Goal: Task Accomplishment & Management: Complete application form

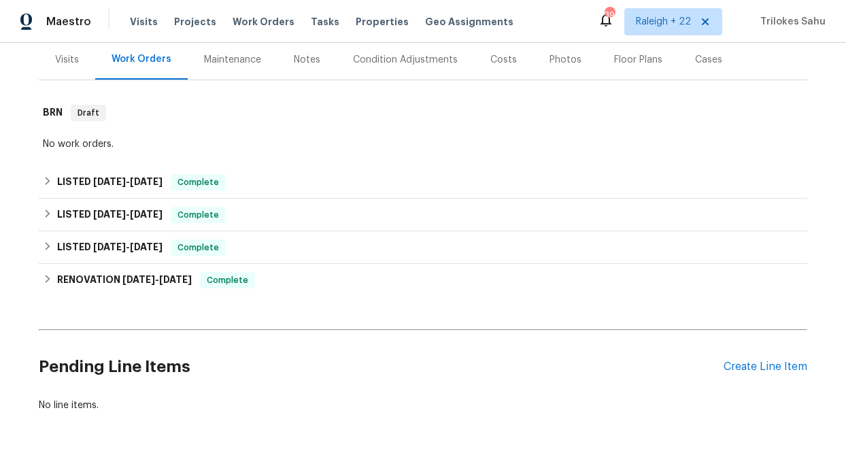
scroll to position [218, 0]
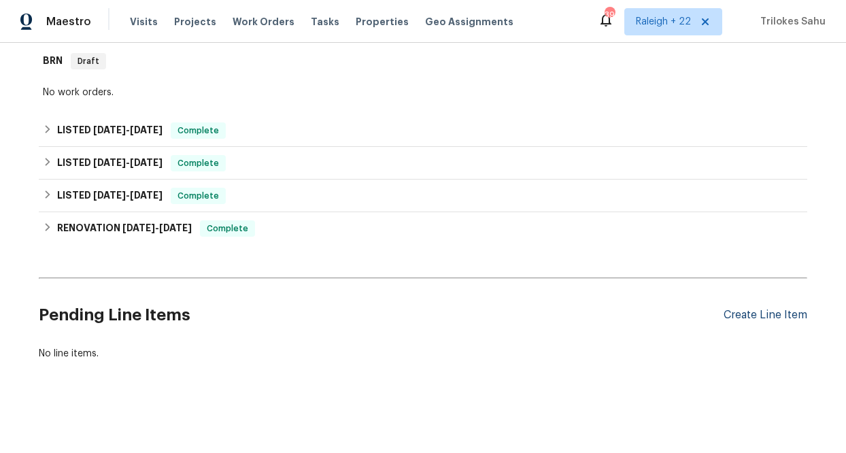
click at [773, 310] on div "Create Line Item" at bounding box center [765, 315] width 84 height 13
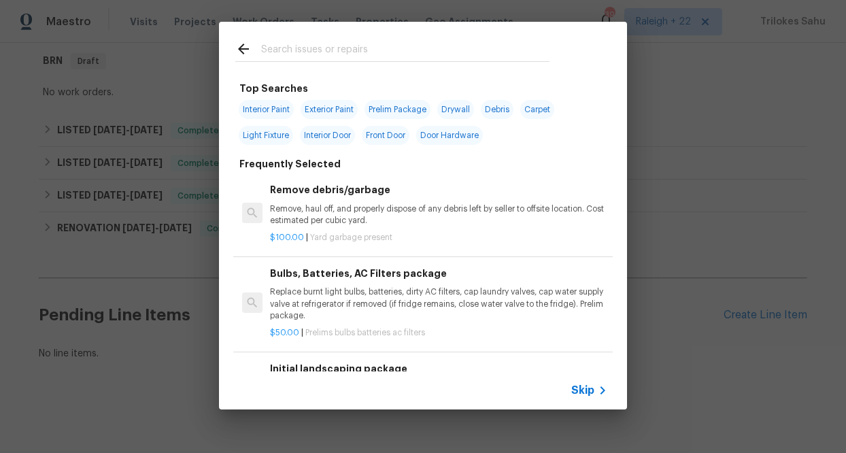
click at [589, 390] on span "Skip" at bounding box center [582, 390] width 23 height 14
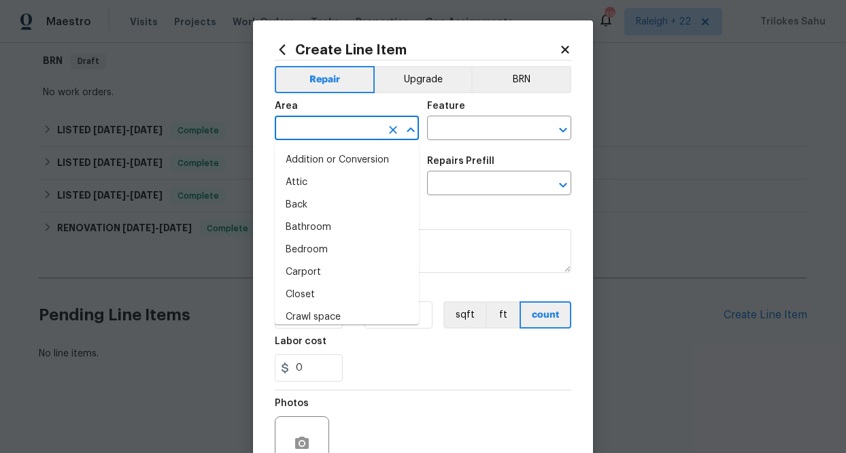
click at [369, 134] on input "text" at bounding box center [328, 129] width 106 height 21
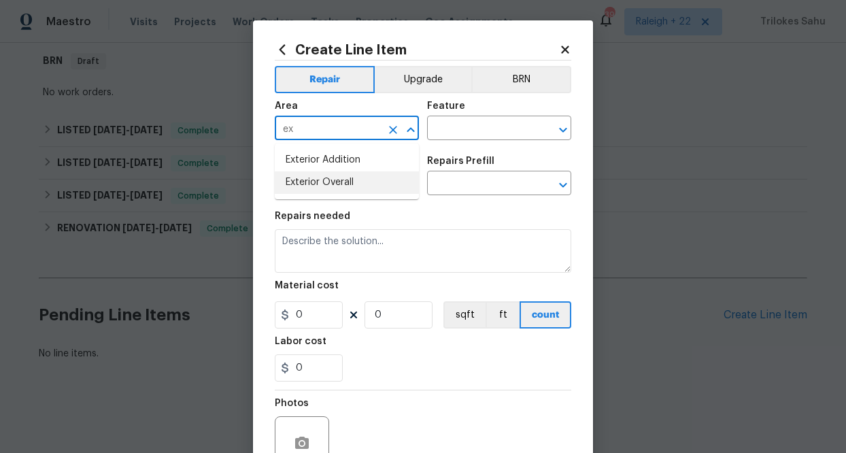
click at [339, 197] on ul "Exterior Addition Exterior Overall" at bounding box center [347, 171] width 144 height 56
click at [341, 183] on li "Exterior Overall" at bounding box center [347, 182] width 144 height 22
type input "Exterior Overall"
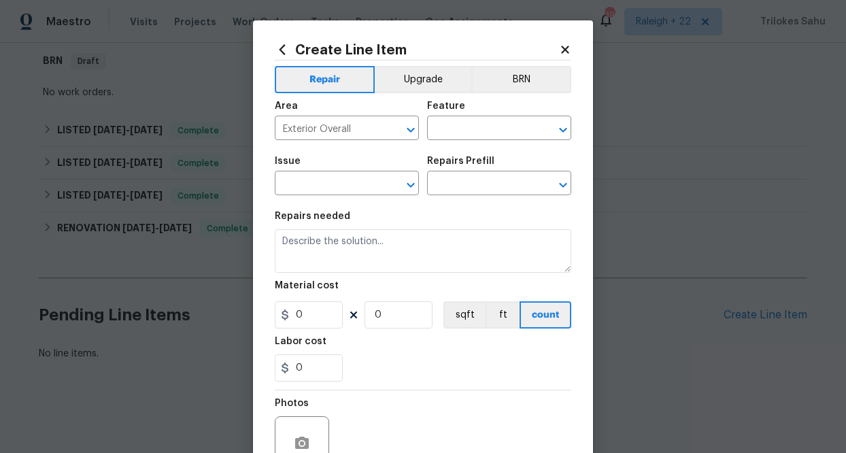
click at [451, 117] on div "Feature" at bounding box center [499, 110] width 144 height 18
click at [450, 127] on input "text" at bounding box center [480, 129] width 106 height 21
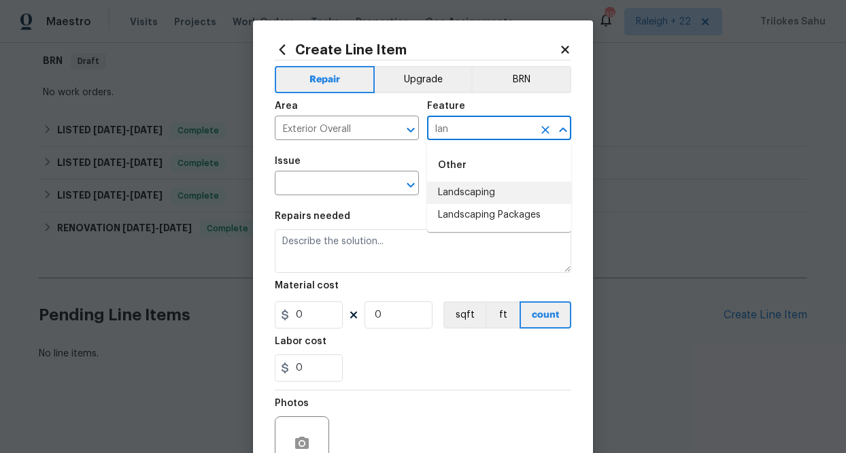
click at [445, 200] on li "Landscaping" at bounding box center [499, 193] width 144 height 22
type input "Landscaping"
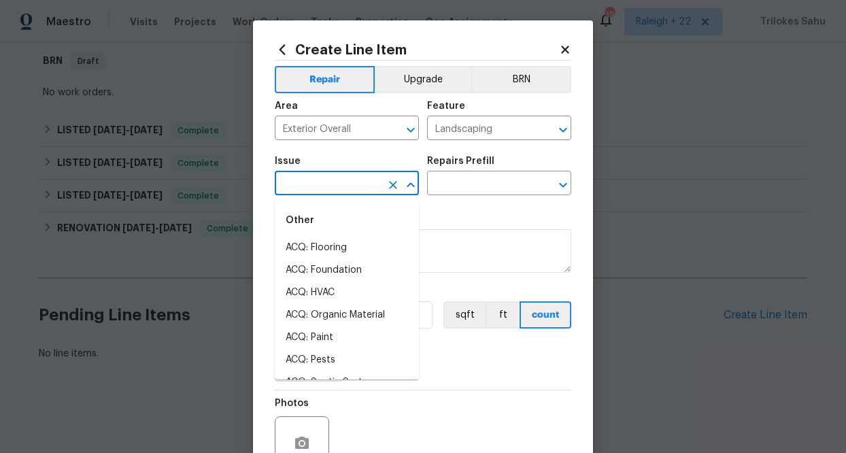
click at [366, 181] on input "text" at bounding box center [328, 184] width 106 height 21
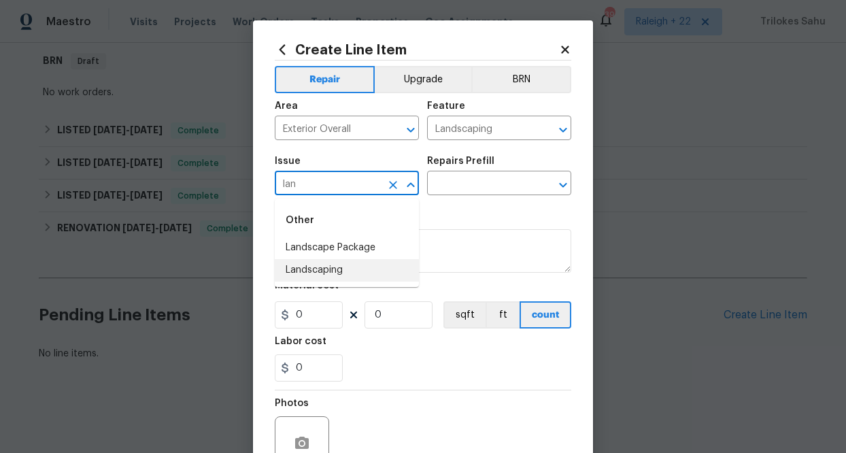
click at [341, 262] on li "Landscaping" at bounding box center [347, 270] width 144 height 22
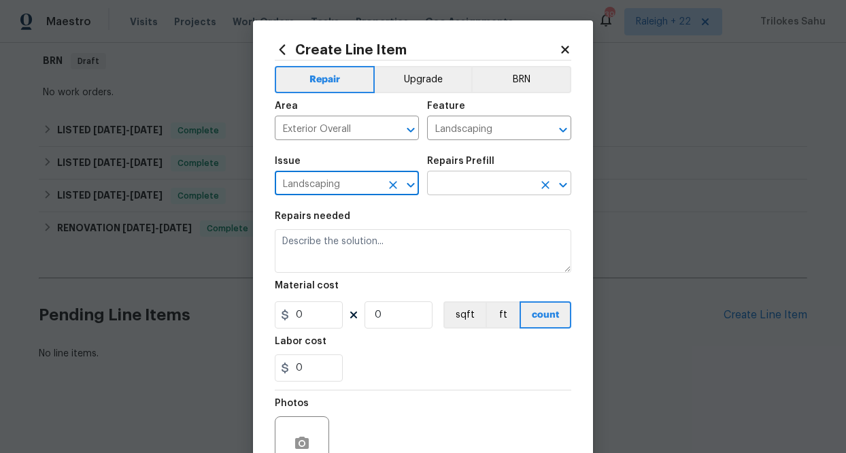
type input "Landscaping"
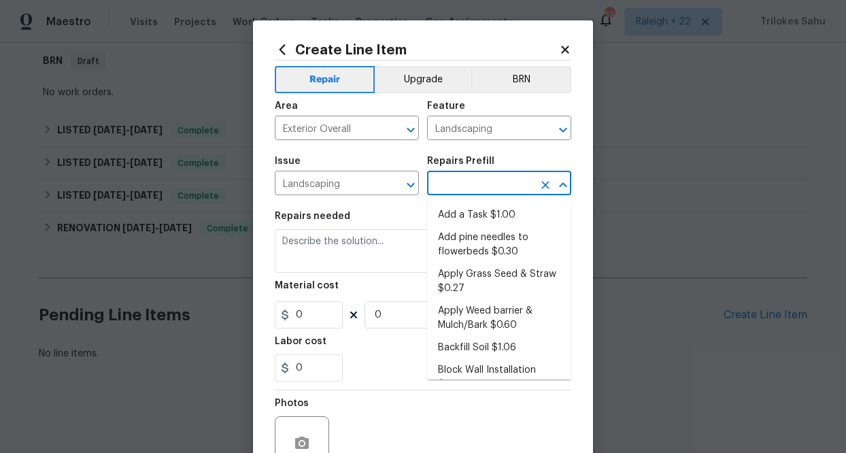
click at [447, 182] on input "text" at bounding box center [480, 184] width 106 height 21
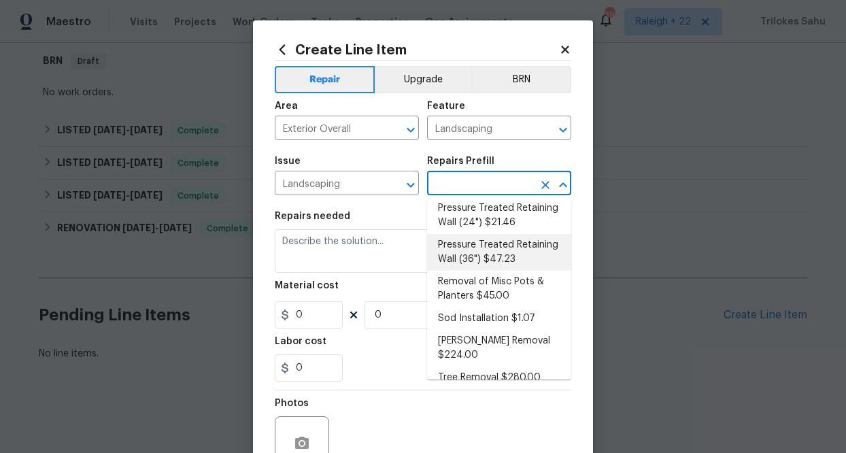
scroll to position [0, 0]
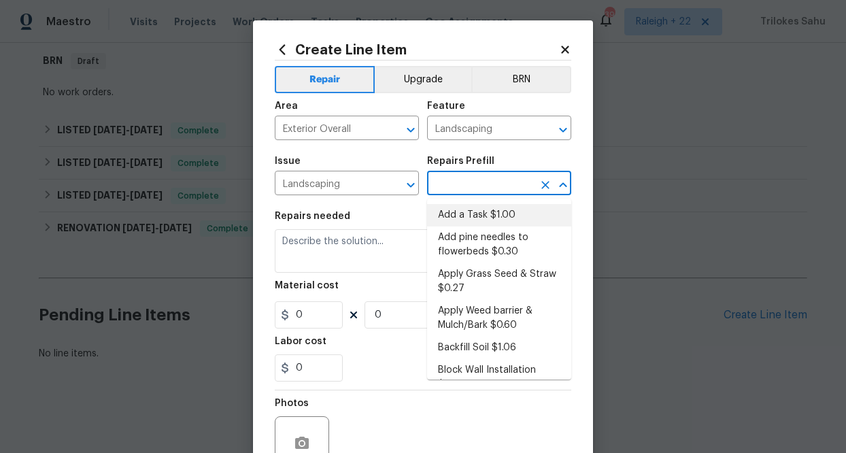
click at [464, 218] on li "Add a Task $1.00" at bounding box center [499, 215] width 144 height 22
type input "Add a Task $1.00"
type textarea "HPM to detail"
type input "1"
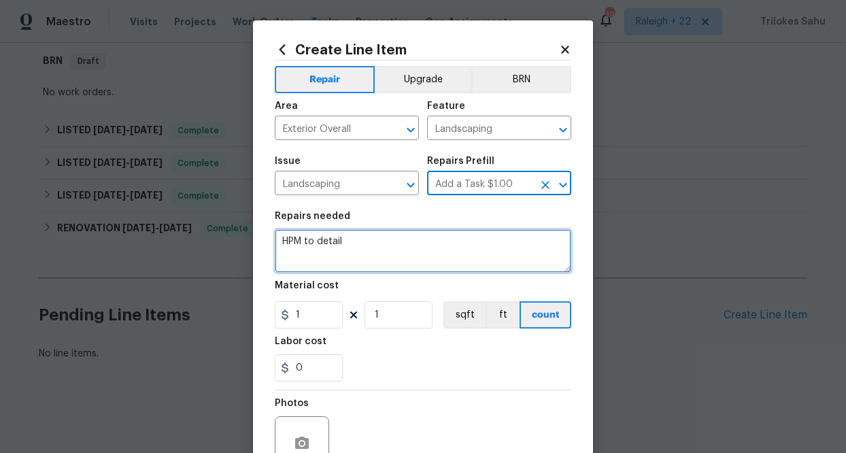
click at [397, 233] on textarea "HPM to detail" at bounding box center [423, 251] width 296 height 44
drag, startPoint x: 385, startPoint y: 244, endPoint x: 259, endPoint y: 235, distance: 126.1
click at [259, 235] on div "Create Line Item Repair Upgrade BRN Area Exterior Overall ​ Feature Landscaping…" at bounding box center [423, 292] width 340 height 545
type textarea "#"
click at [283, 239] on textarea "HOA-Violation" at bounding box center [423, 251] width 296 height 44
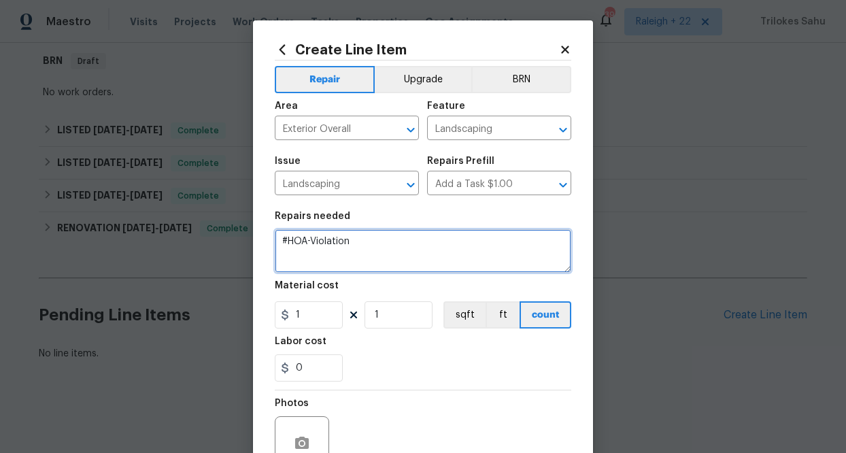
click at [290, 255] on textarea "#HOA-Violation" at bounding box center [423, 251] width 296 height 44
paste textarea "Trim all bushes on the lot"
paste textarea "Treat the lawn for weeds"
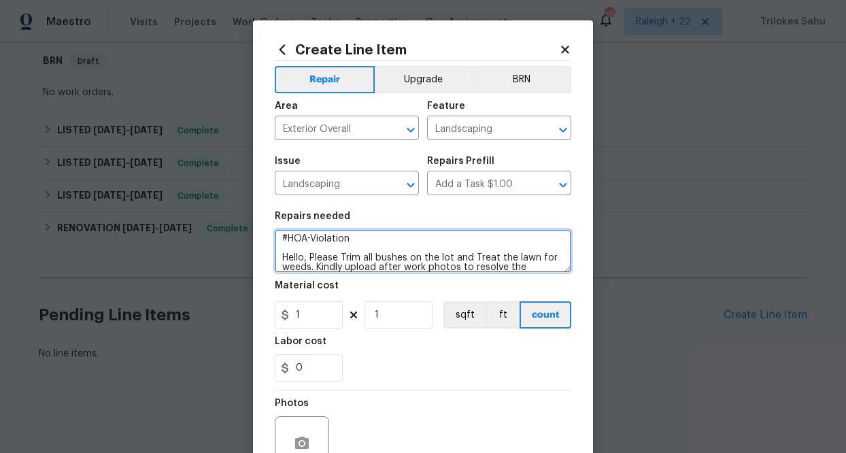
scroll to position [12, 0]
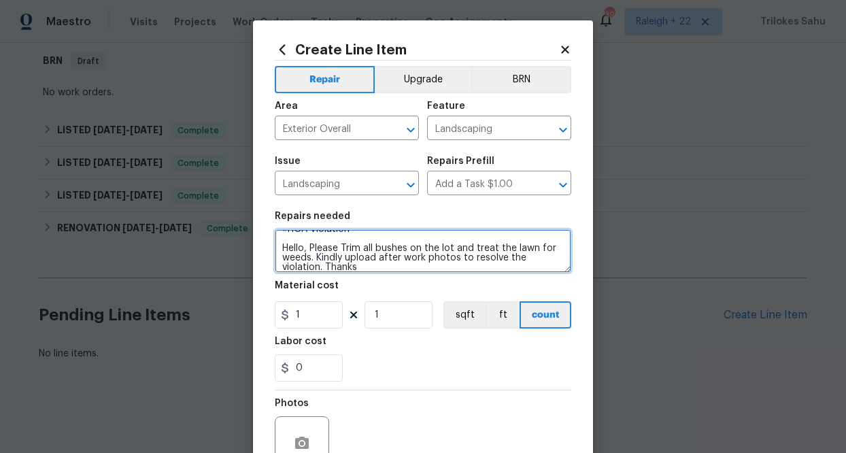
type textarea "#HOA-Violation Hello, Please Trim all bushes on the lot and treat the lawn for …"
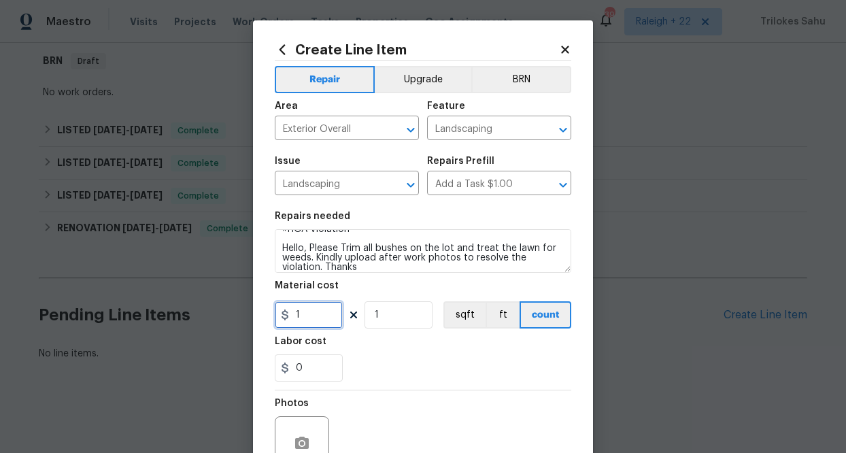
click at [311, 314] on input "1" at bounding box center [309, 314] width 68 height 27
type input "75"
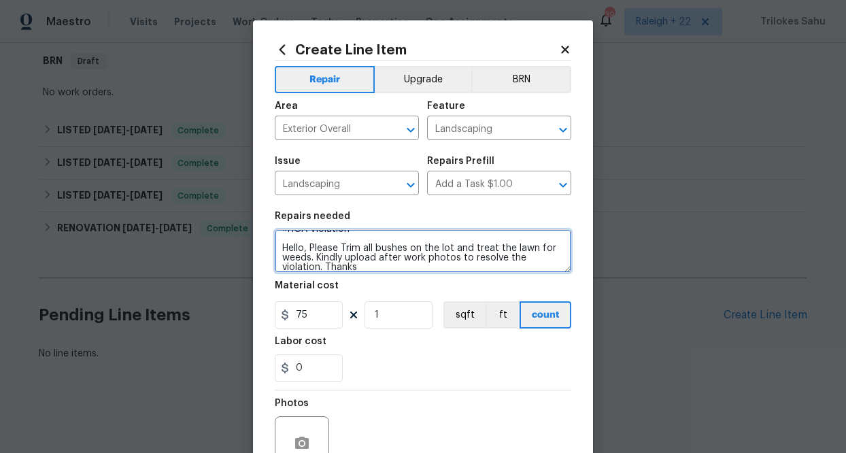
click at [360, 269] on textarea "#HOA-Violation Hello, Please Trim all bushes on the lot and treat the lawn for …" at bounding box center [423, 251] width 296 height 44
type textarea "#HOA-Violation Hello, Please Trim all bushes on the lot and treat the lawn for …"
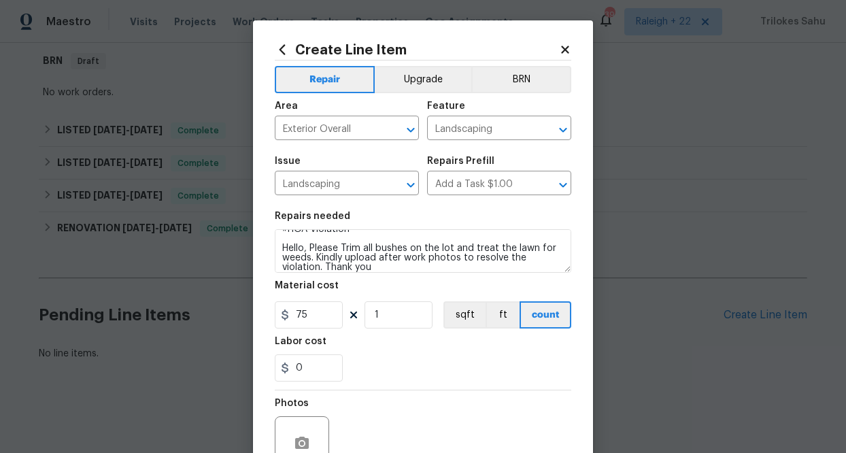
click at [394, 362] on div "0" at bounding box center [423, 367] width 296 height 27
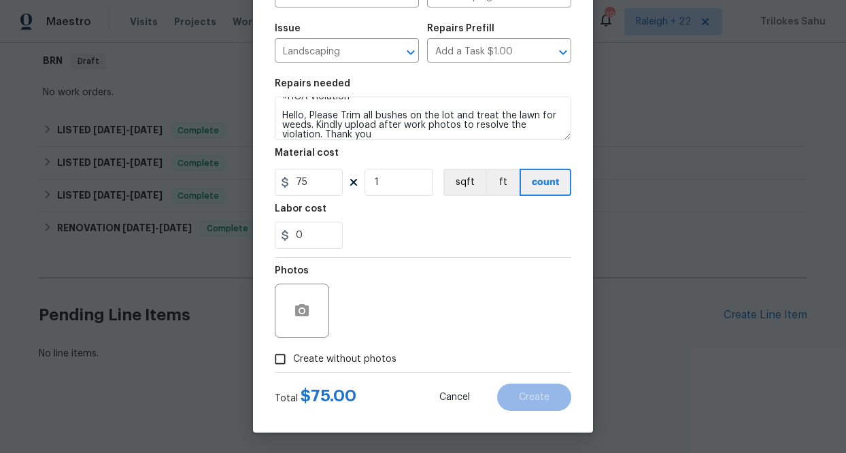
click at [284, 360] on input "Create without photos" at bounding box center [280, 359] width 26 height 26
checkbox input "true"
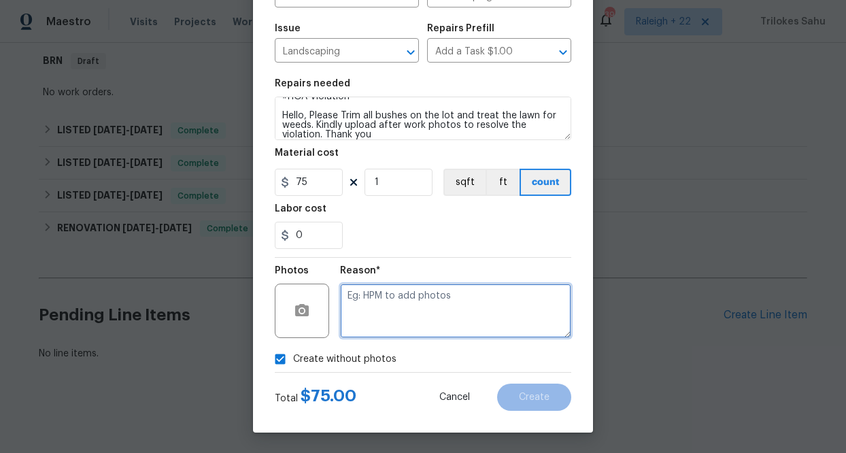
click at [402, 316] on textarea at bounding box center [455, 311] width 231 height 54
type textarea "NA"
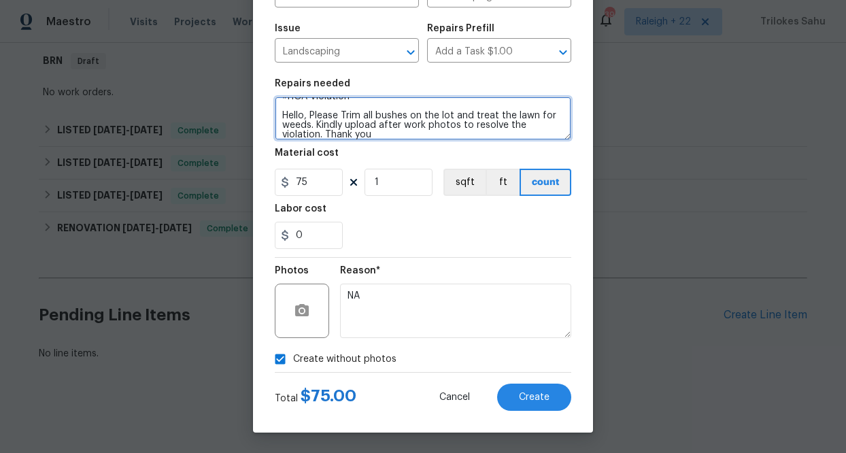
click at [453, 117] on textarea "#HOA-Violation Hello, Please Trim all bushes on the lot and treat the lawn for …" at bounding box center [423, 119] width 296 height 44
click at [541, 124] on textarea "#HOA-Violation Hello, Please Trim all bushes on the lot and treat the lawn for …" at bounding box center [423, 119] width 296 height 44
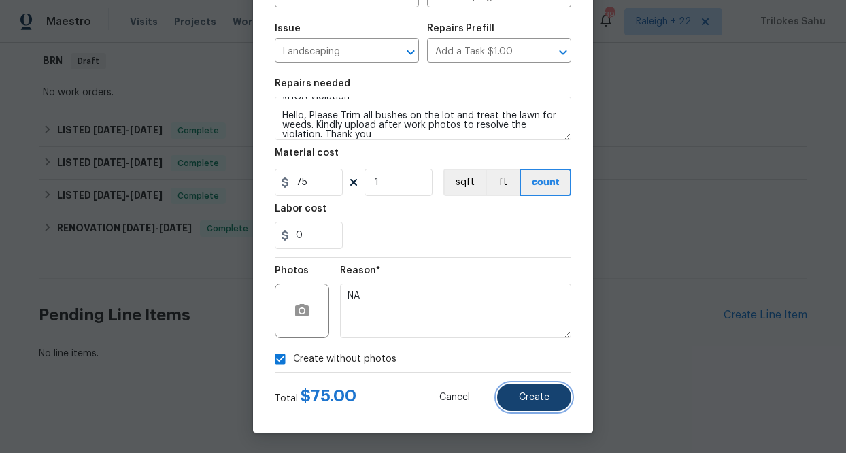
click at [519, 392] on span "Create" at bounding box center [534, 397] width 31 height 10
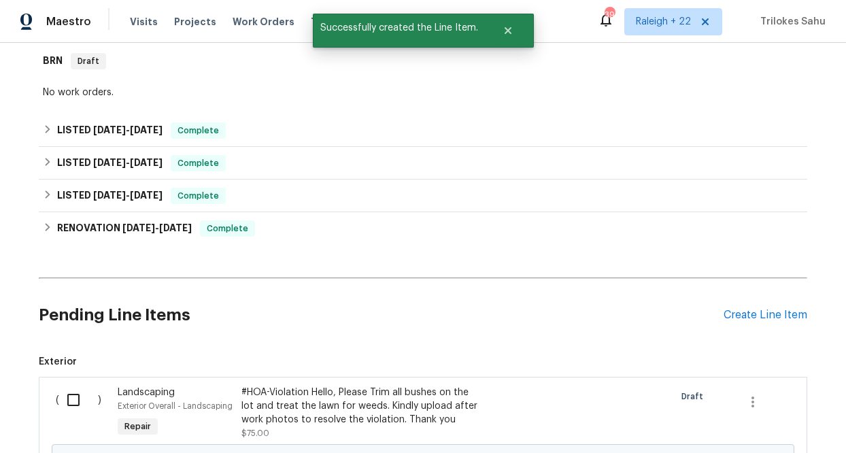
click at [77, 398] on input "checkbox" at bounding box center [78, 400] width 39 height 29
checkbox input "true"
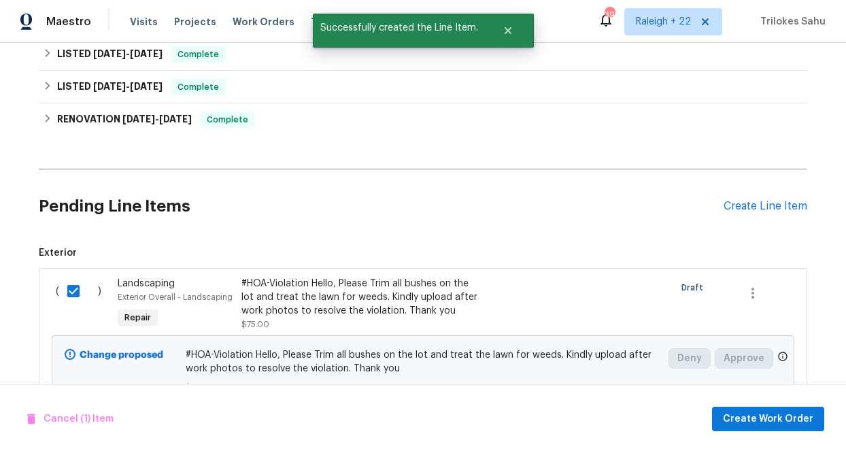
scroll to position [387, 0]
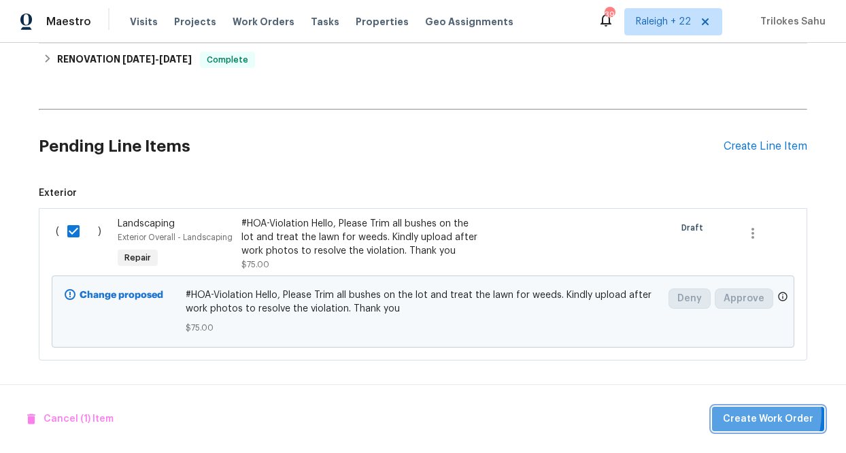
click at [749, 413] on span "Create Work Order" at bounding box center [768, 419] width 90 height 17
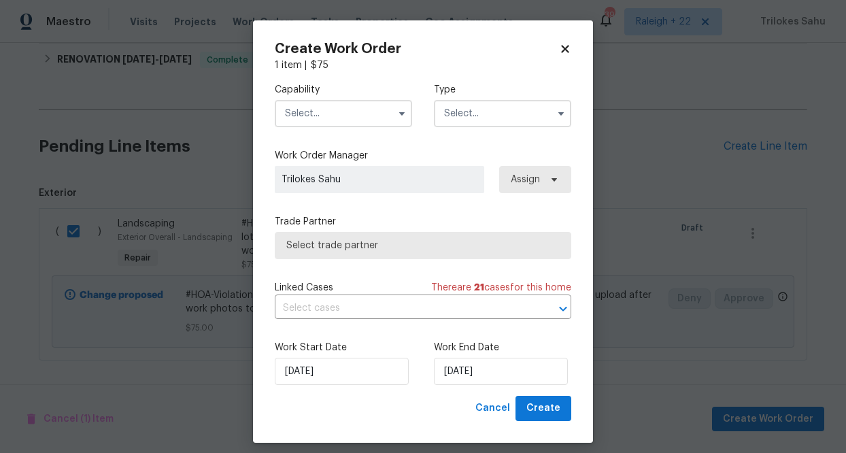
click at [392, 126] on input "text" at bounding box center [343, 113] width 137 height 27
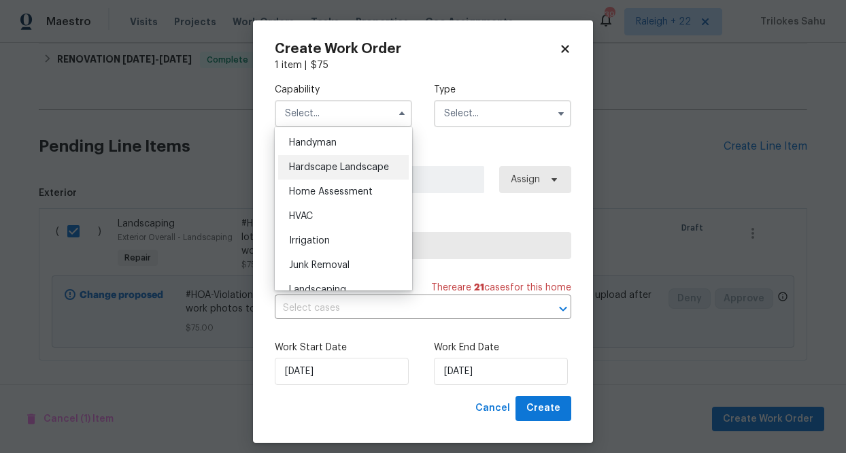
scroll to position [747, 0]
click at [362, 167] on span "Hardscape Landscape" at bounding box center [339, 169] width 100 height 10
type input "Hardscape Landscape"
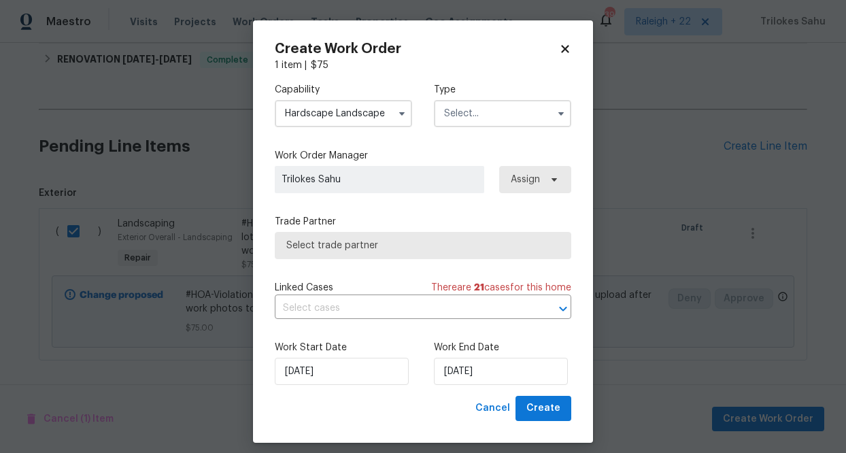
click at [474, 117] on input "text" at bounding box center [502, 113] width 137 height 27
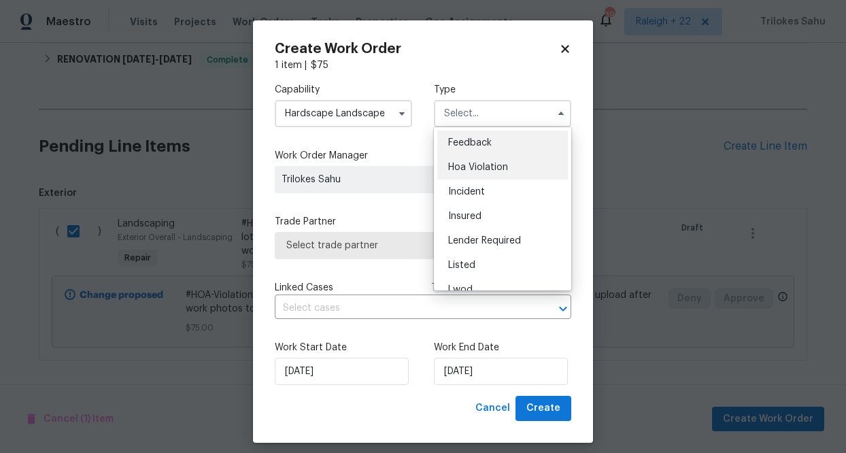
click at [460, 168] on span "Hoa Violation" at bounding box center [478, 167] width 60 height 10
type input "Hoa Violation"
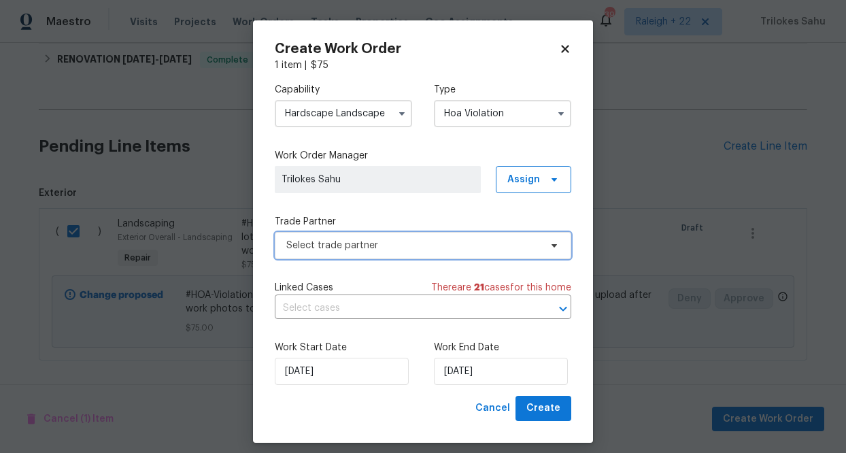
click at [388, 239] on span "Select trade partner" at bounding box center [413, 246] width 254 height 14
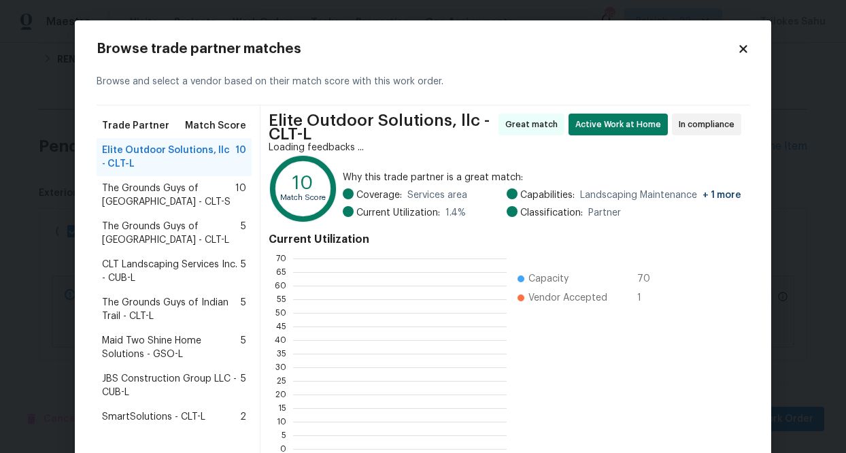
scroll to position [190, 213]
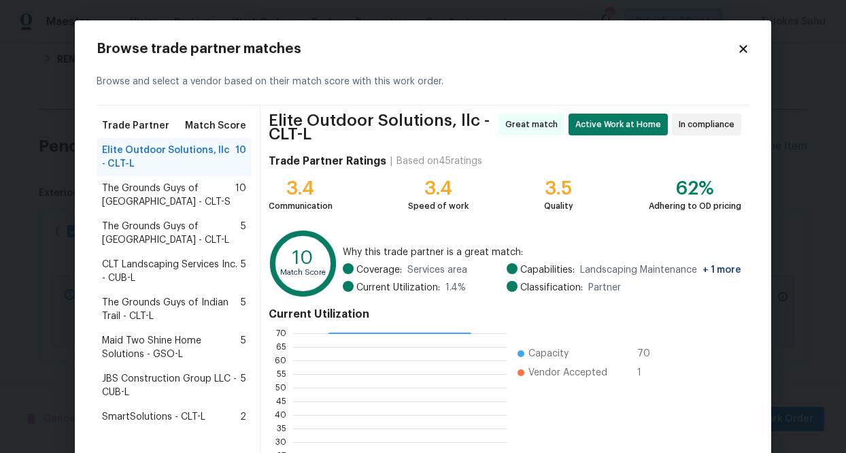
click at [156, 262] on span "CLT Landscaping Services Inc. - CUB-L" at bounding box center [171, 271] width 139 height 27
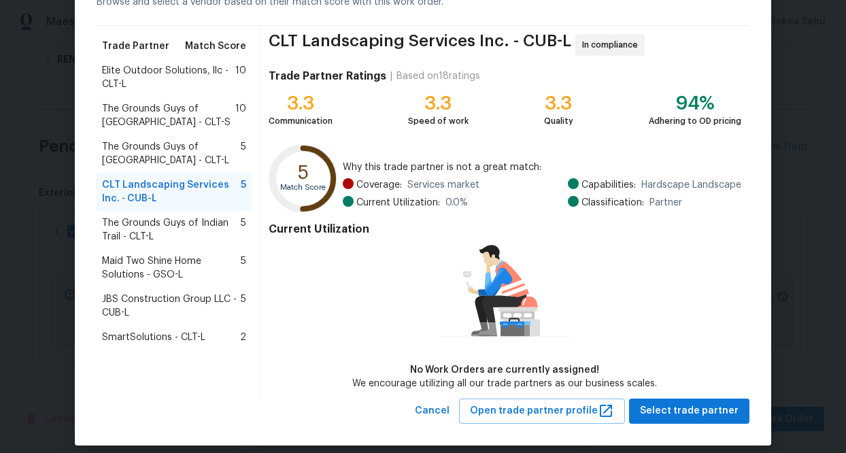
scroll to position [91, 0]
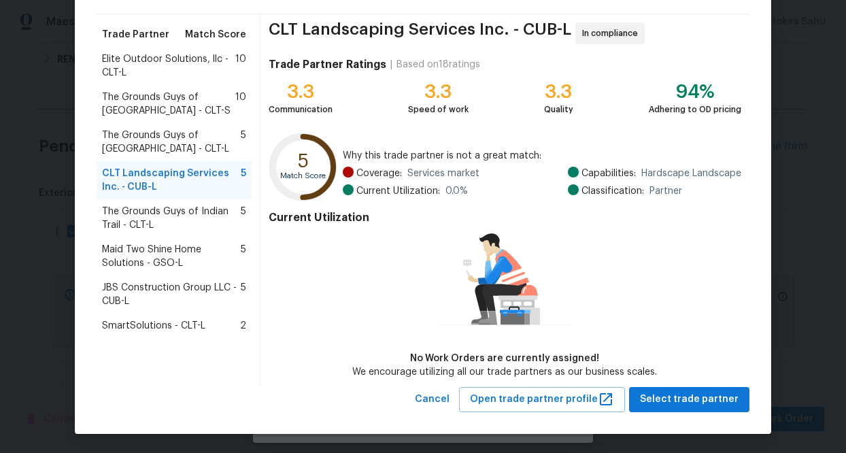
click at [172, 137] on span "The Grounds Guys of Huntersville - CLT-L" at bounding box center [171, 142] width 139 height 27
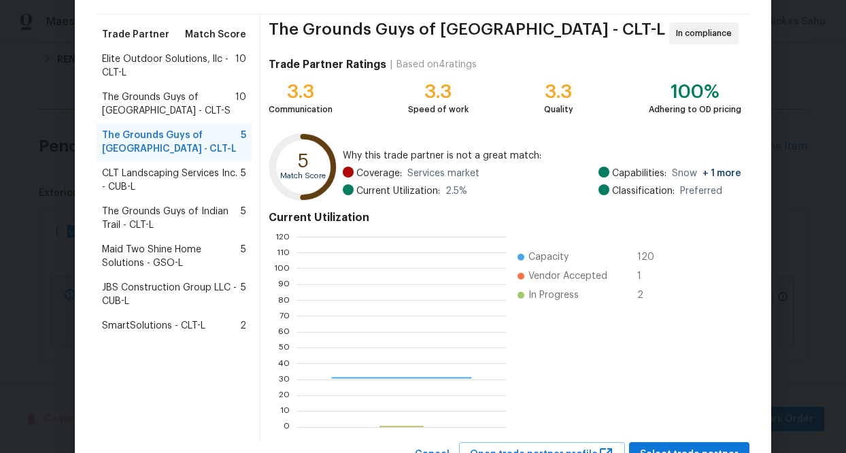
scroll to position [190, 209]
click at [158, 112] on span "The Grounds Guys of Huntersville - CLT-S" at bounding box center [168, 103] width 133 height 27
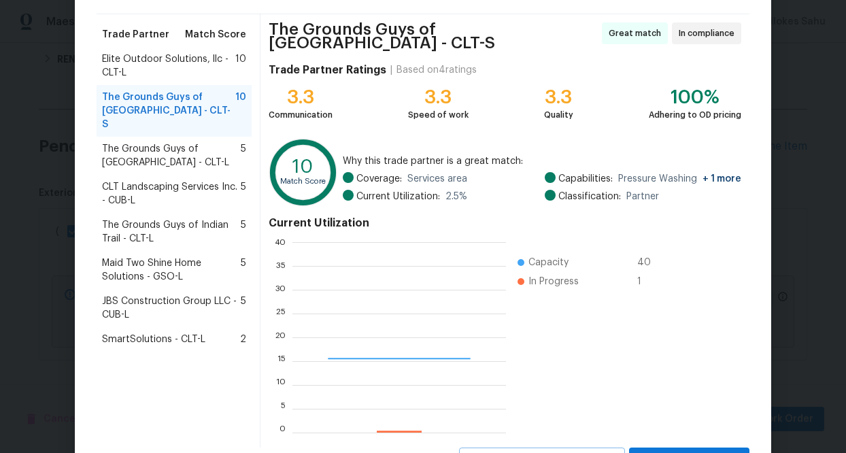
scroll to position [190, 213]
click at [153, 67] on span "Elite Outdoor Solutions, llc - CLT-L" at bounding box center [168, 65] width 133 height 27
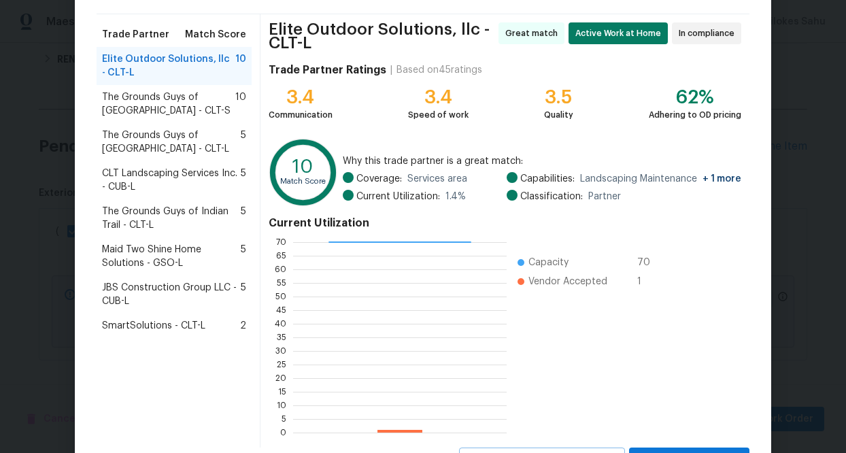
click at [150, 177] on span "CLT Landscaping Services Inc. - CUB-L" at bounding box center [171, 180] width 139 height 27
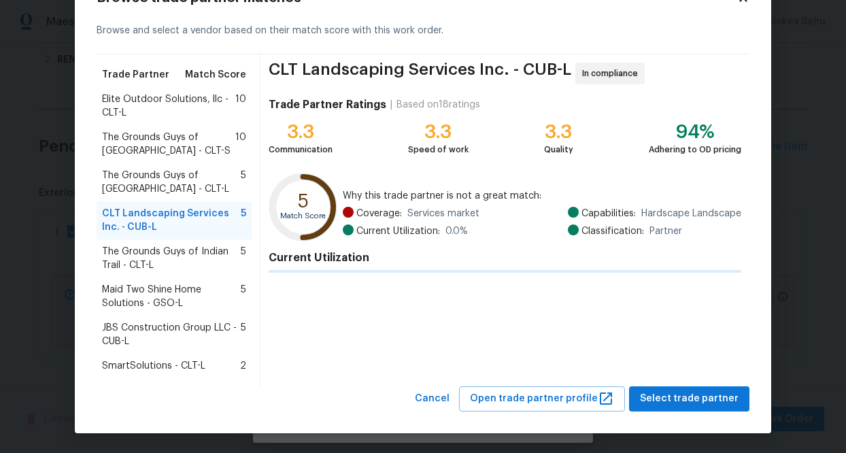
scroll to position [91, 0]
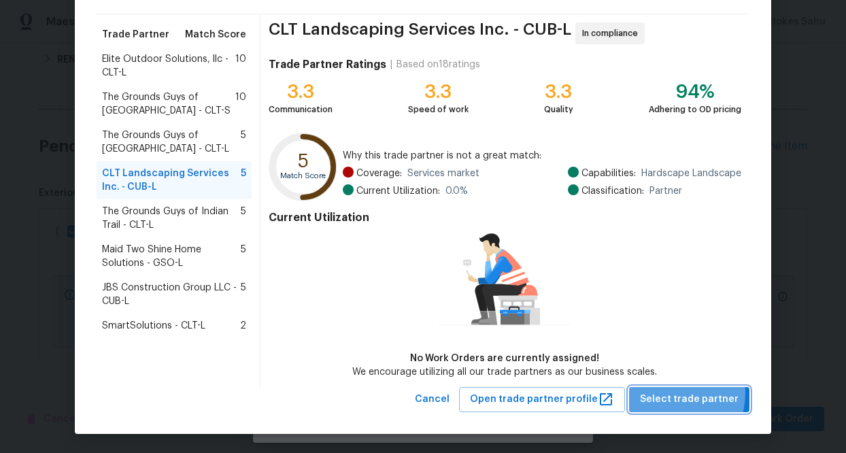
click at [667, 392] on span "Select trade partner" at bounding box center [689, 399] width 99 height 17
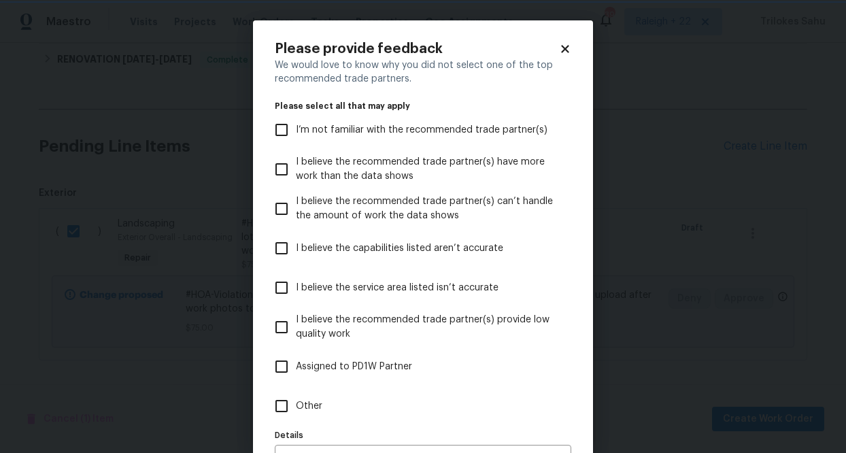
scroll to position [0, 0]
click at [285, 401] on input "Other" at bounding box center [281, 406] width 29 height 29
checkbox input "true"
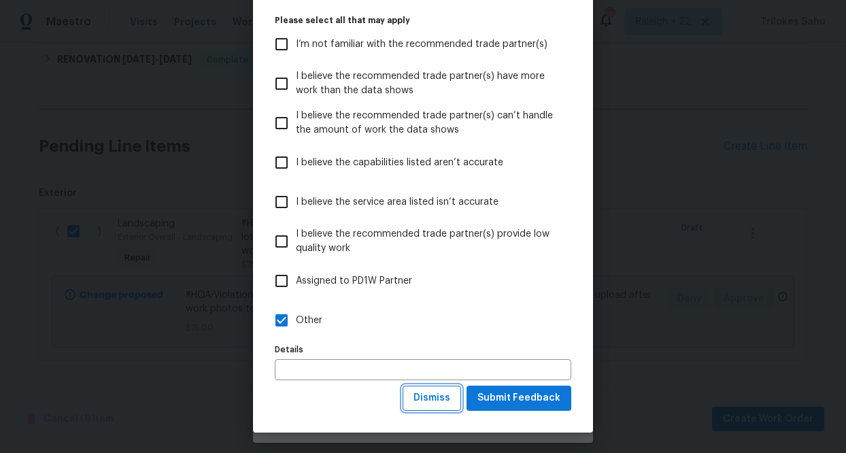
click at [454, 407] on button "Dismiss" at bounding box center [431, 398] width 58 height 25
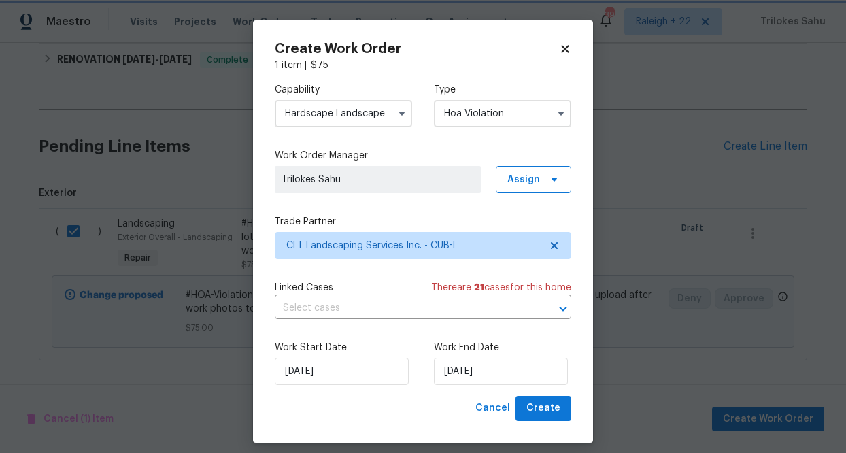
scroll to position [0, 0]
click at [442, 310] on input "text" at bounding box center [404, 308] width 258 height 21
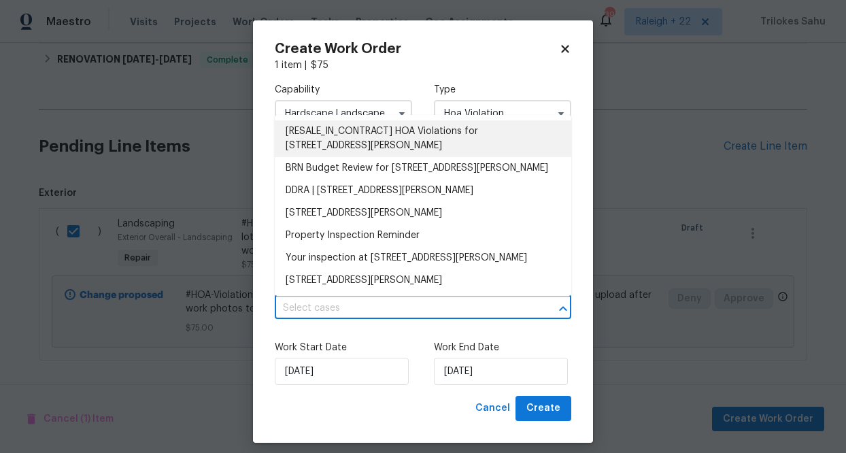
click at [418, 152] on li "[RESALE_IN_CONTRACT] HOA Violations for 15923 Prescott Hill Ave, Charlotte, NC …" at bounding box center [423, 138] width 296 height 37
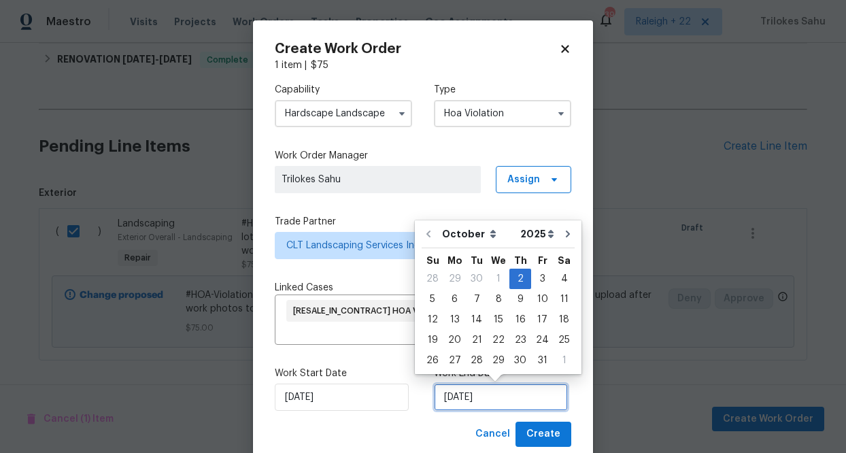
click at [489, 404] on input "02/10/2025" at bounding box center [501, 396] width 134 height 27
click at [531, 277] on div "3" at bounding box center [542, 278] width 22 height 19
type input "03/10/2025"
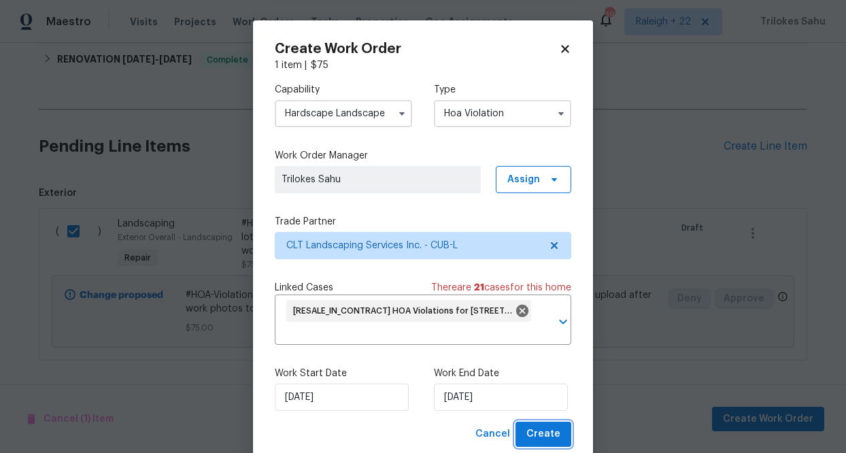
click at [532, 428] on span "Create" at bounding box center [543, 434] width 34 height 17
checkbox input "false"
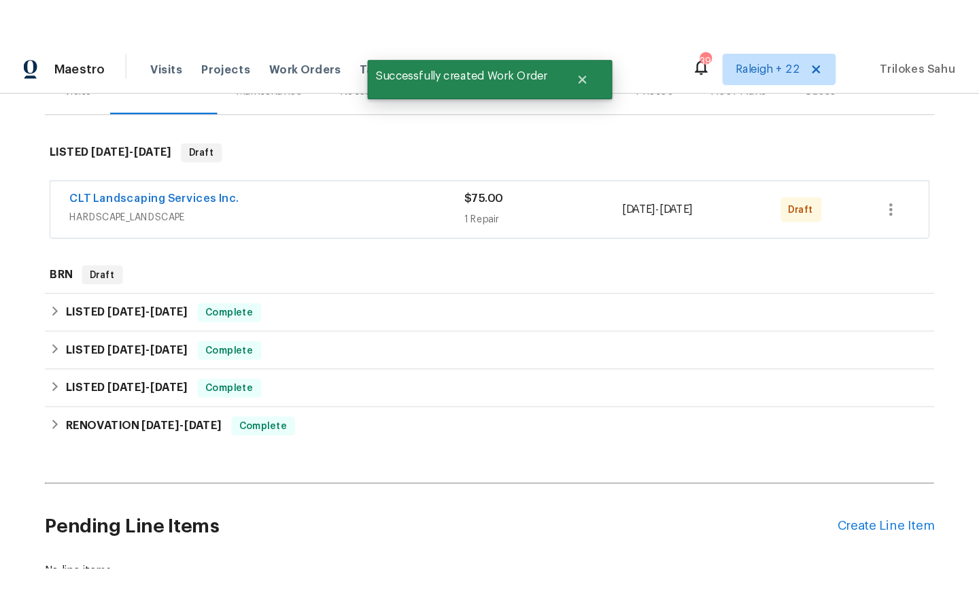
scroll to position [145, 0]
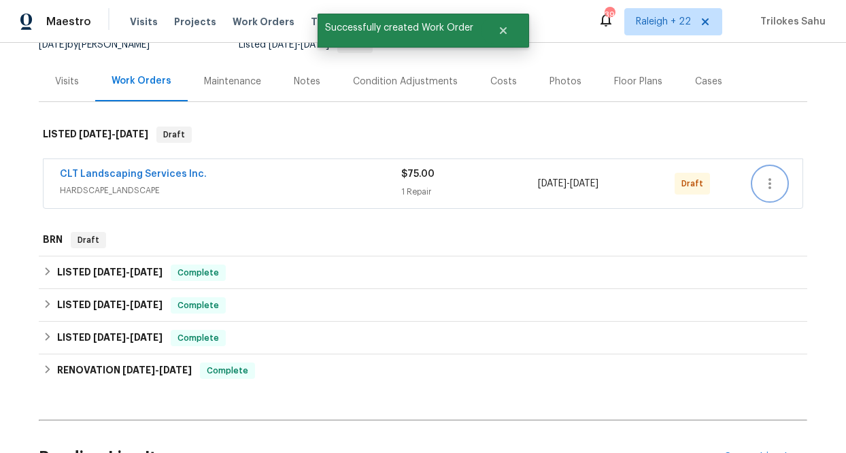
click at [770, 177] on icon "button" at bounding box center [769, 183] width 16 height 16
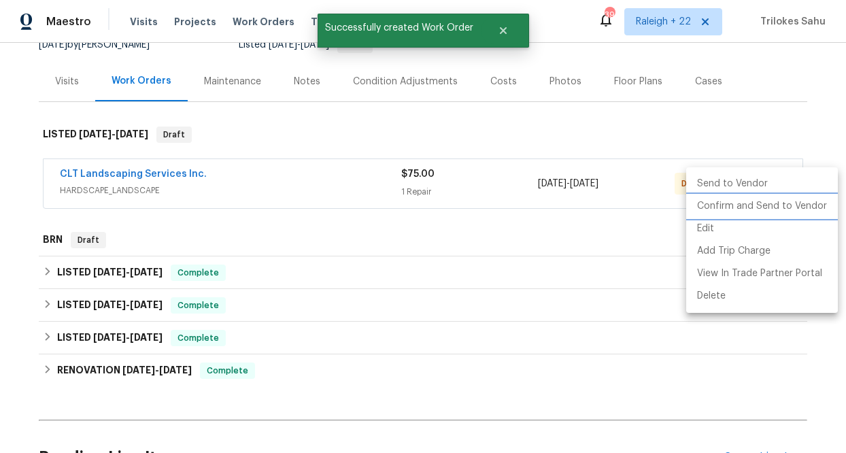
click at [734, 203] on li "Confirm and Send to Vendor" at bounding box center [762, 206] width 152 height 22
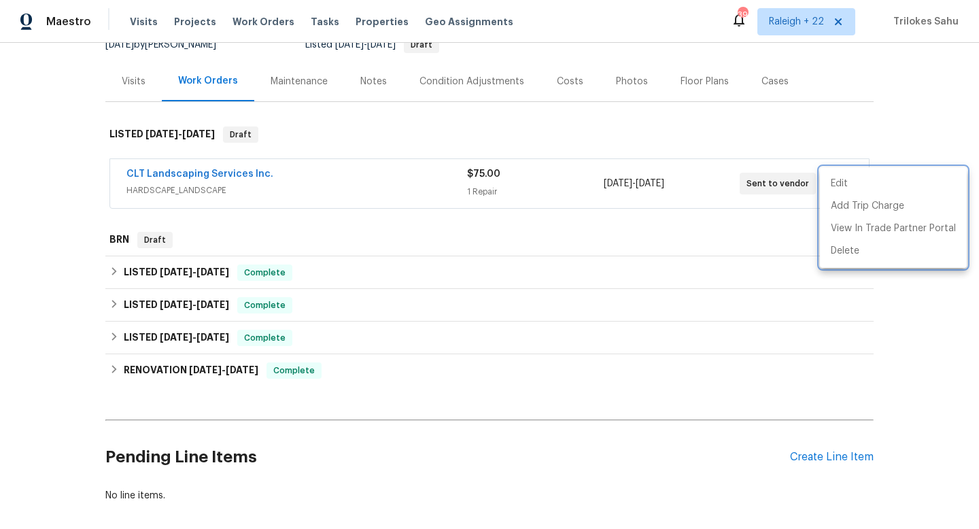
click at [279, 172] on div at bounding box center [489, 264] width 979 height 529
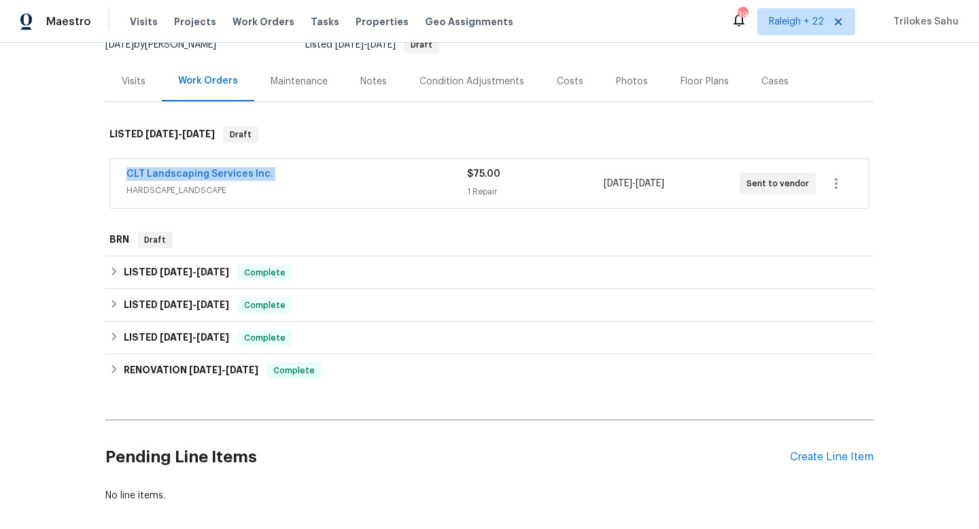
drag, startPoint x: 279, startPoint y: 172, endPoint x: 125, endPoint y: 170, distance: 154.3
click at [125, 170] on div "CLT Landscaping Services Inc. HARDSCAPE_LANDSCAPE $75.00 1 Repair 10/2/2025 - 1…" at bounding box center [489, 183] width 759 height 49
copy link "CLT Landscaping Services Inc."
